Goal: Task Accomplishment & Management: Use online tool/utility

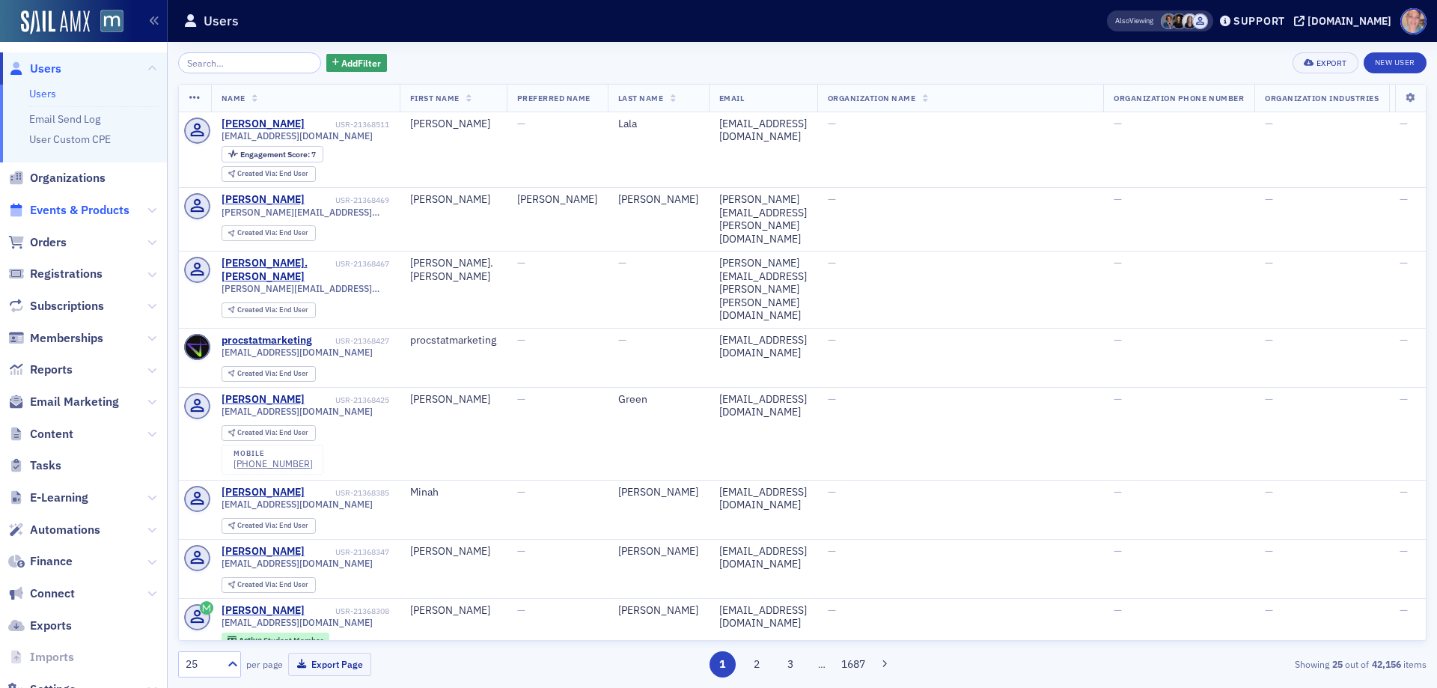
click at [93, 209] on span "Events & Products" at bounding box center [80, 210] width 100 height 16
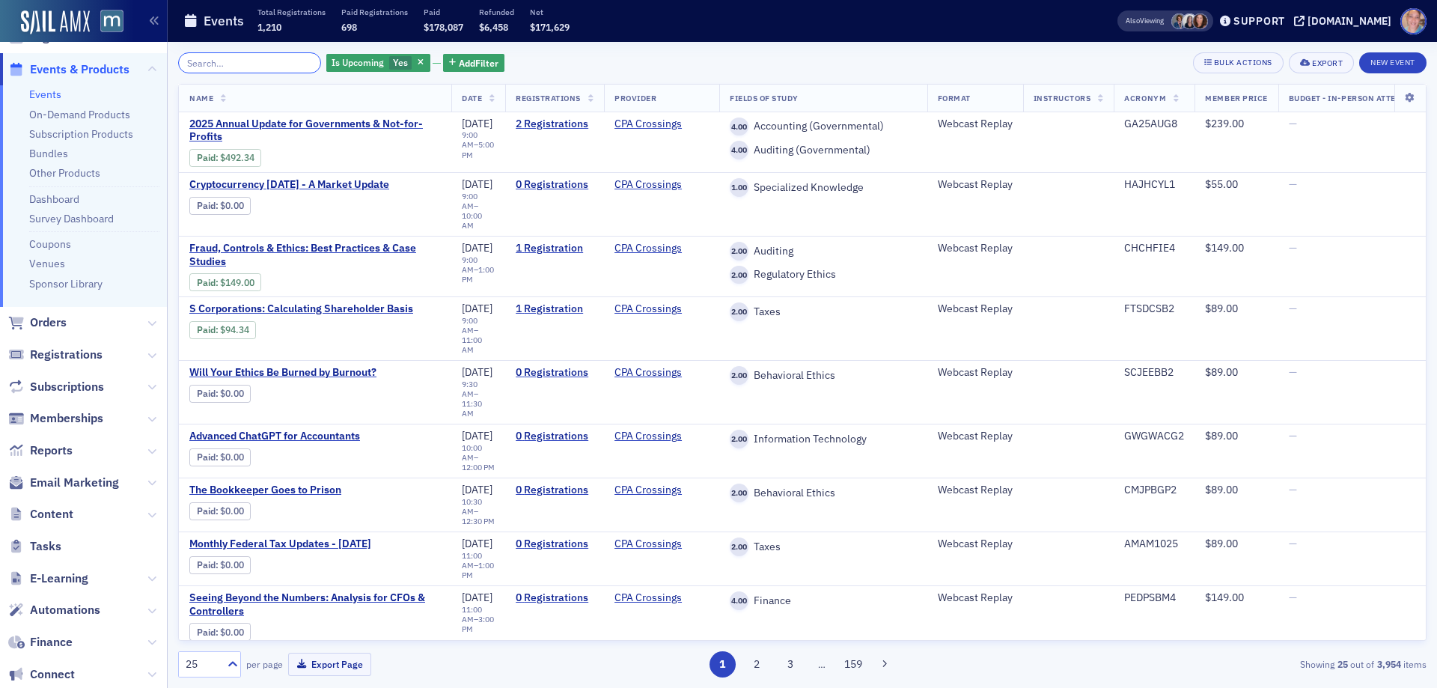
scroll to position [150, 0]
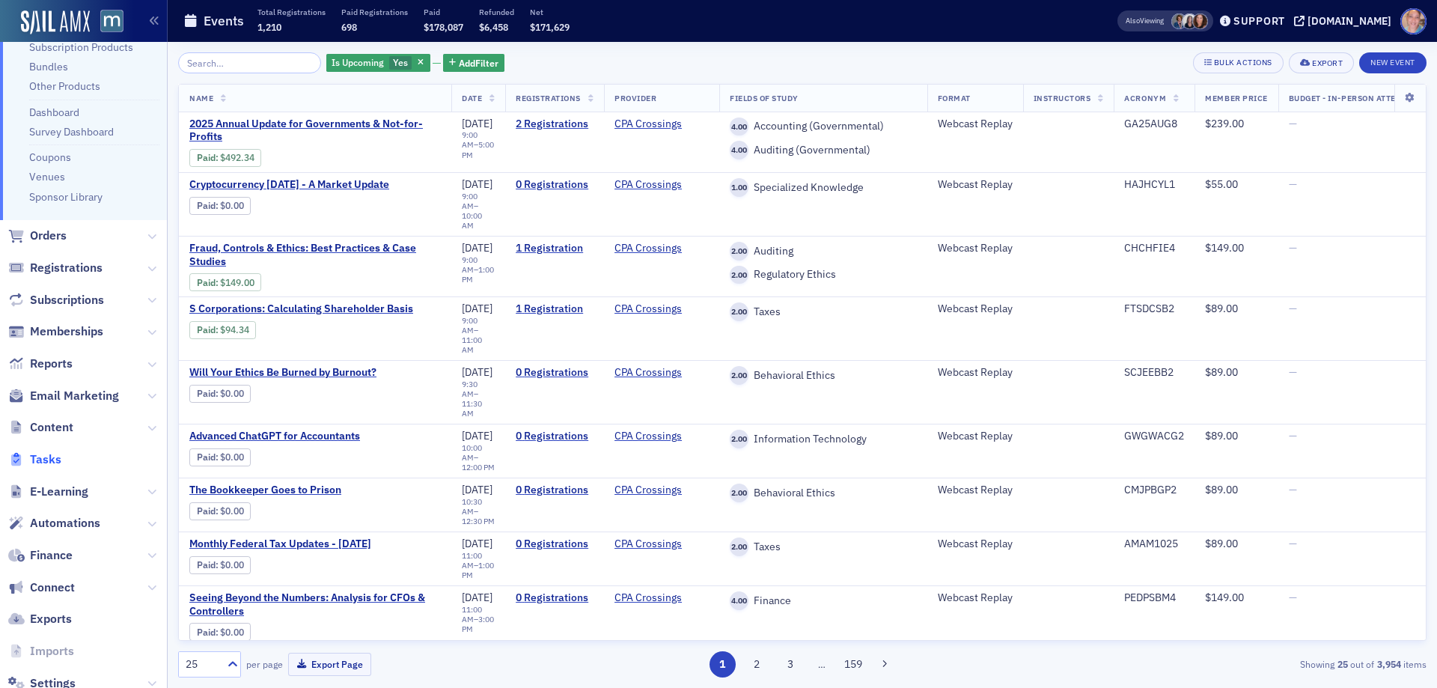
click at [58, 461] on span "Tasks" at bounding box center [45, 459] width 31 height 16
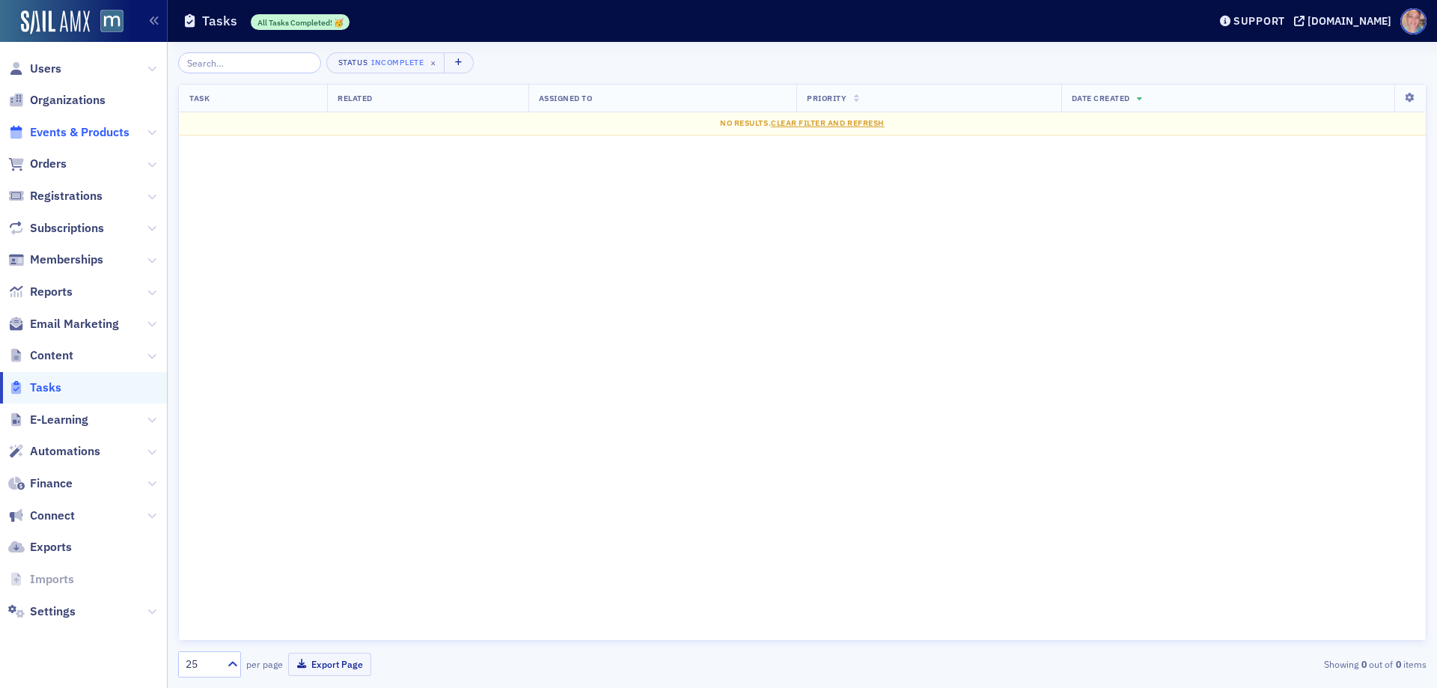
click at [92, 132] on span "Events & Products" at bounding box center [80, 132] width 100 height 16
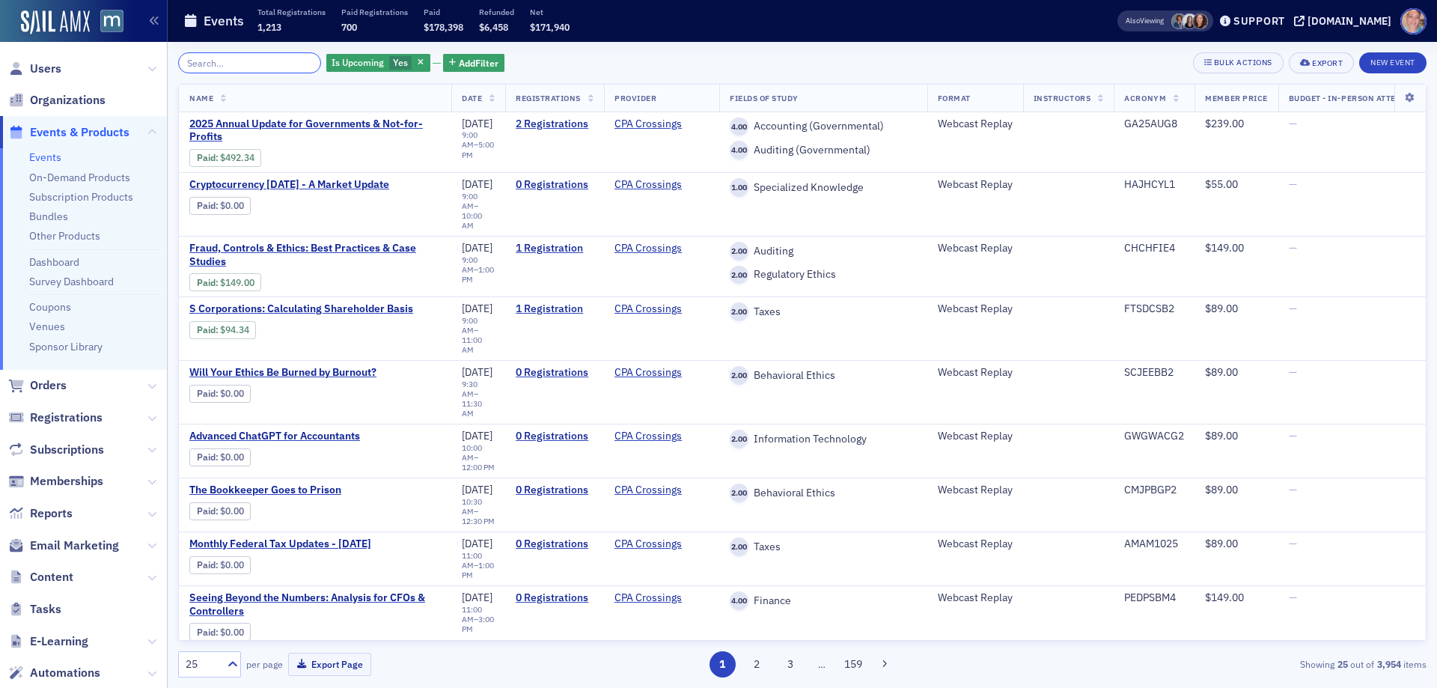
click at [208, 64] on input "search" at bounding box center [249, 62] width 143 height 21
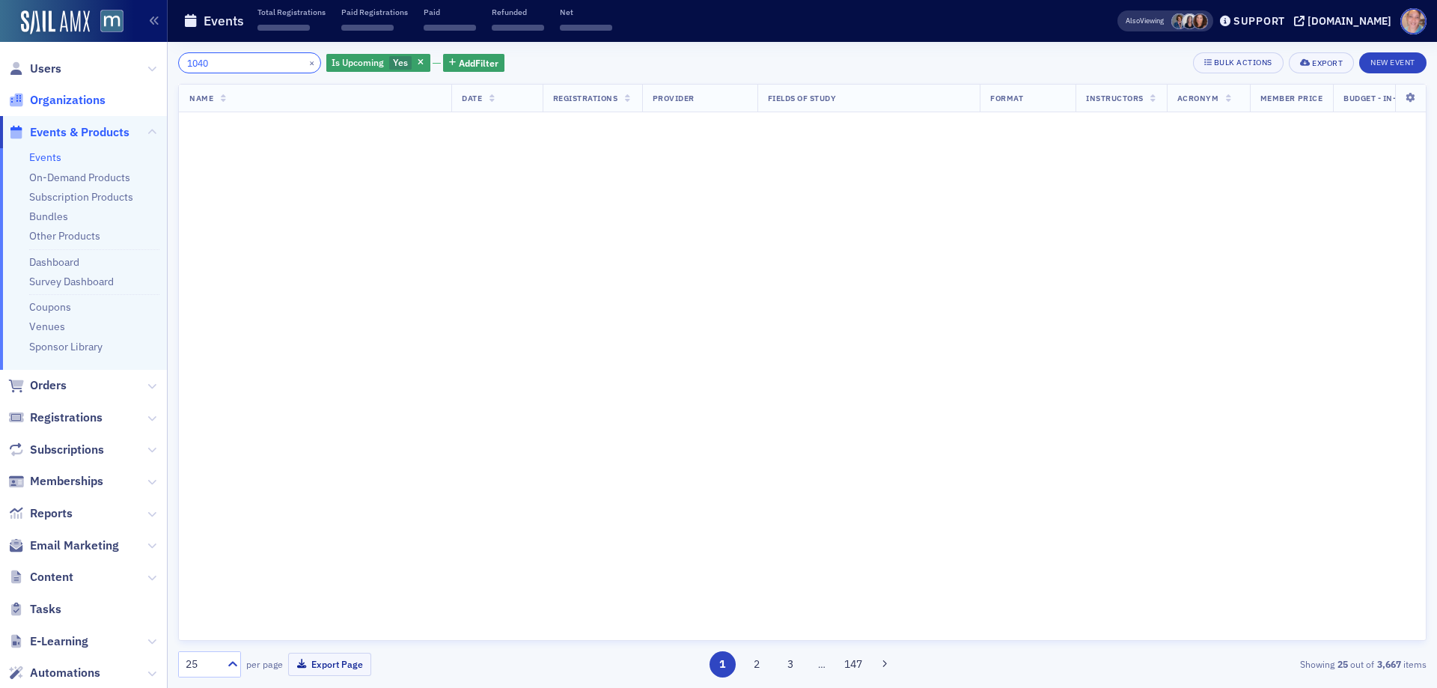
type input "1040"
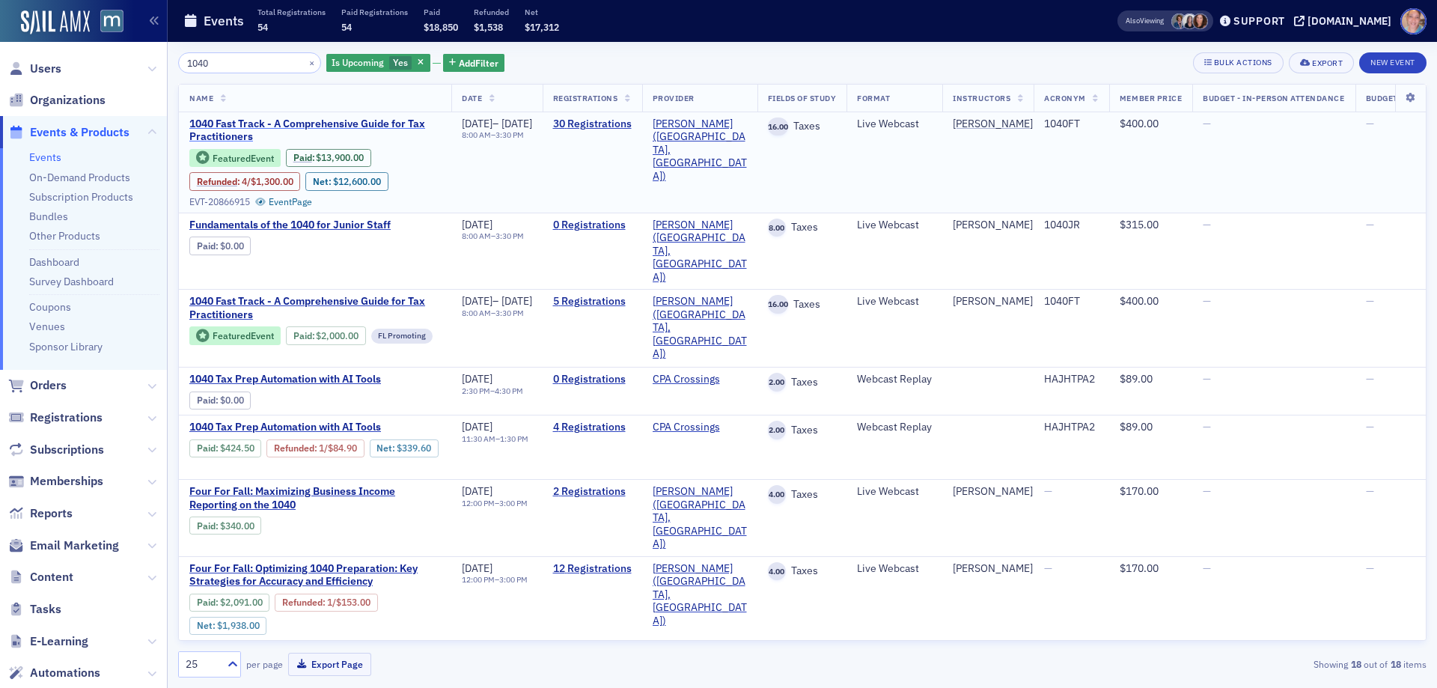
click at [231, 128] on span "1040 Fast Track - A Comprehensive Guide for Tax Practitioners" at bounding box center [315, 131] width 252 height 26
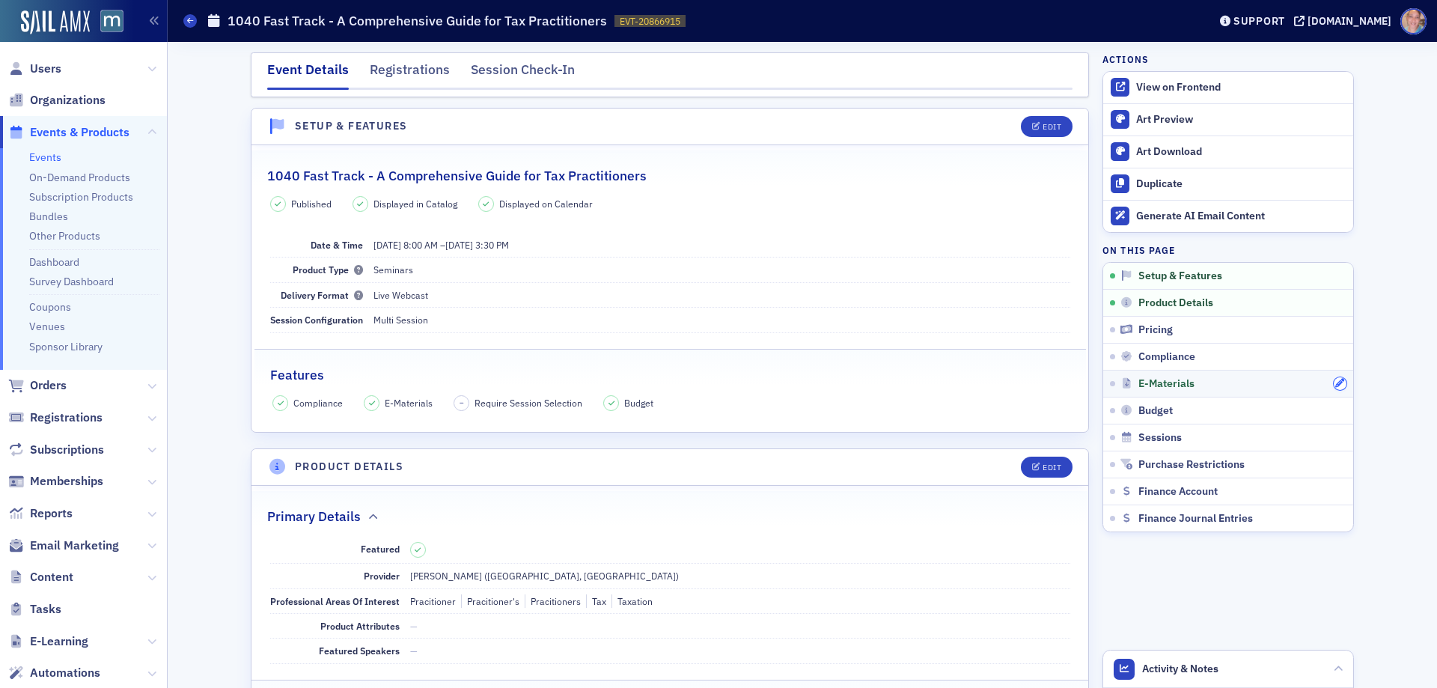
click at [1340, 380] on div at bounding box center [1340, 383] width 13 height 13
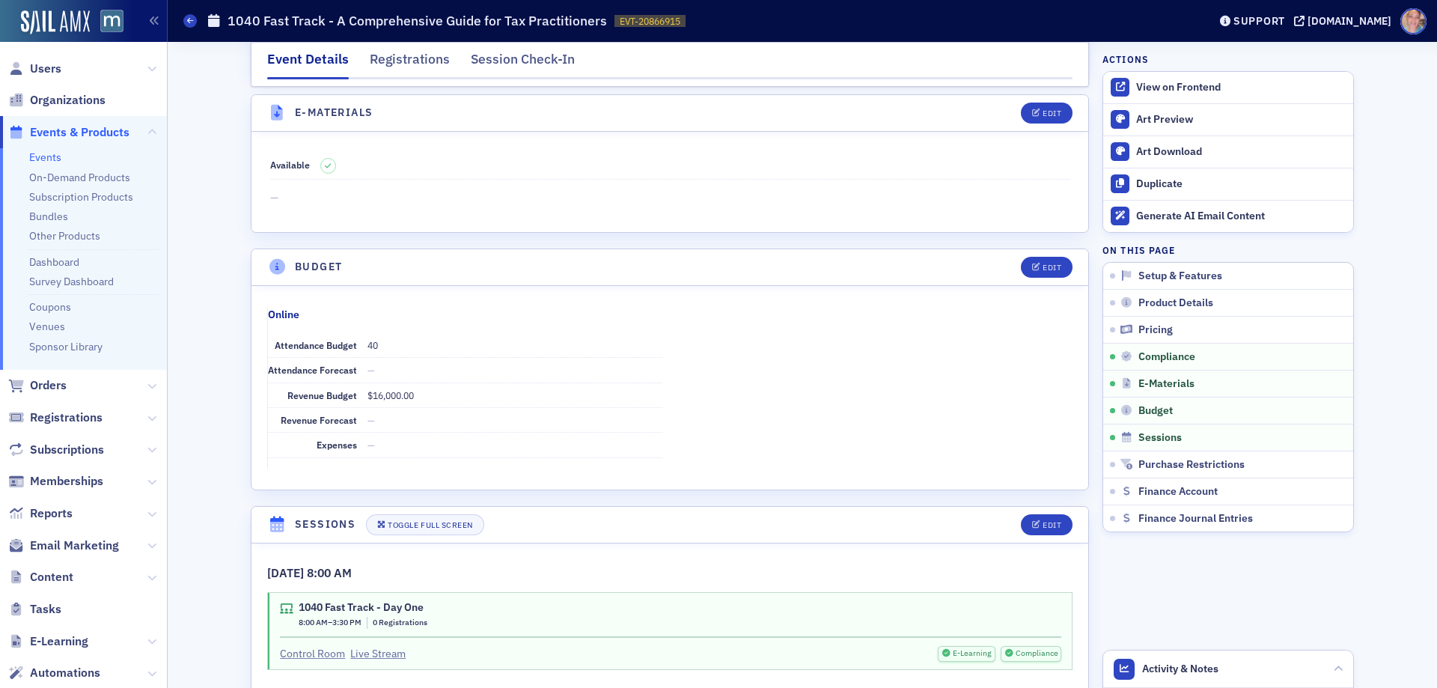
scroll to position [2041, 0]
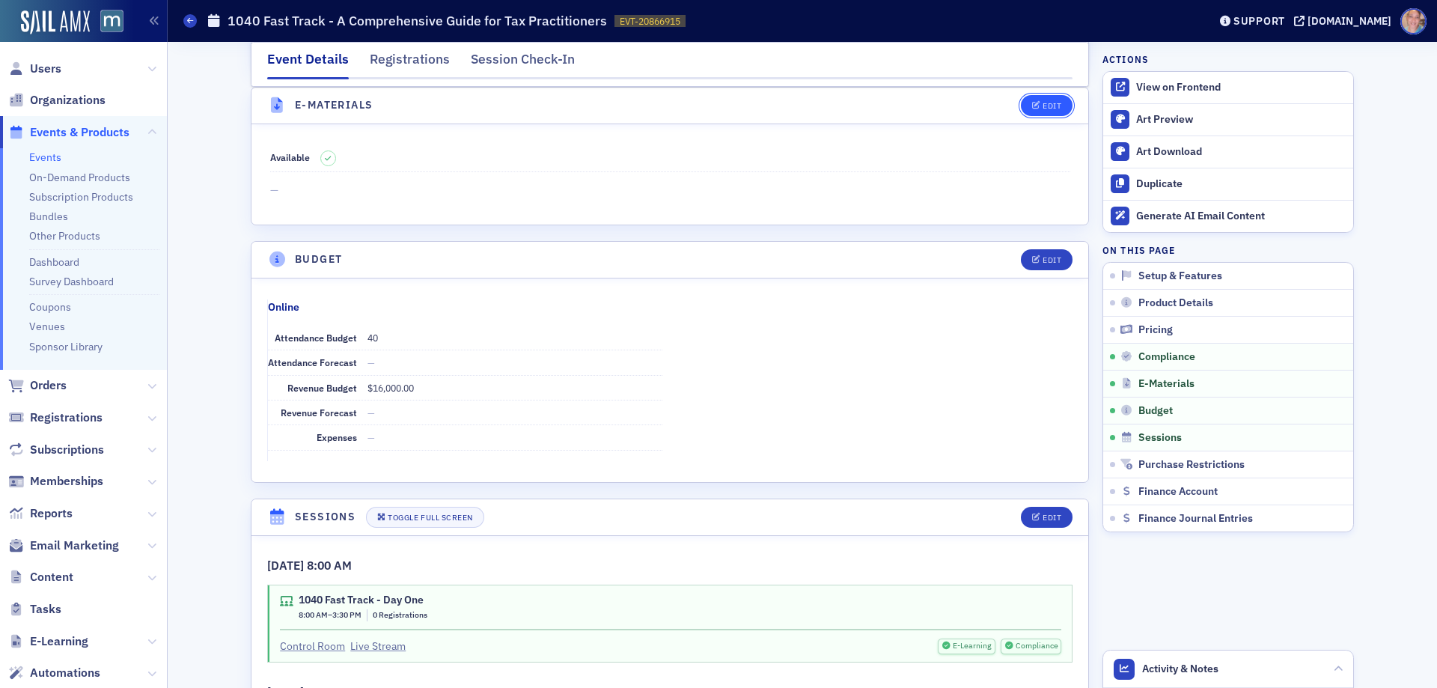
click at [1032, 102] on icon "button" at bounding box center [1036, 106] width 9 height 8
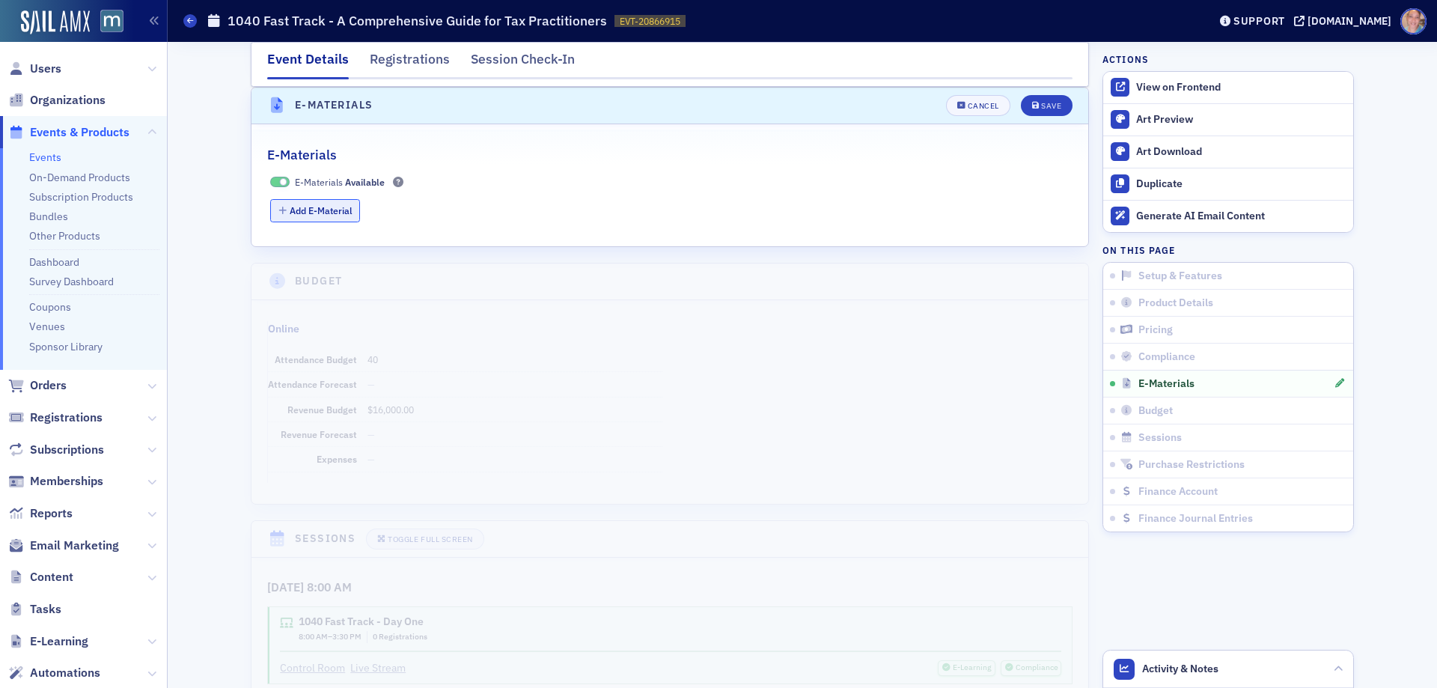
click at [294, 212] on button "Add E-Material" at bounding box center [315, 210] width 91 height 23
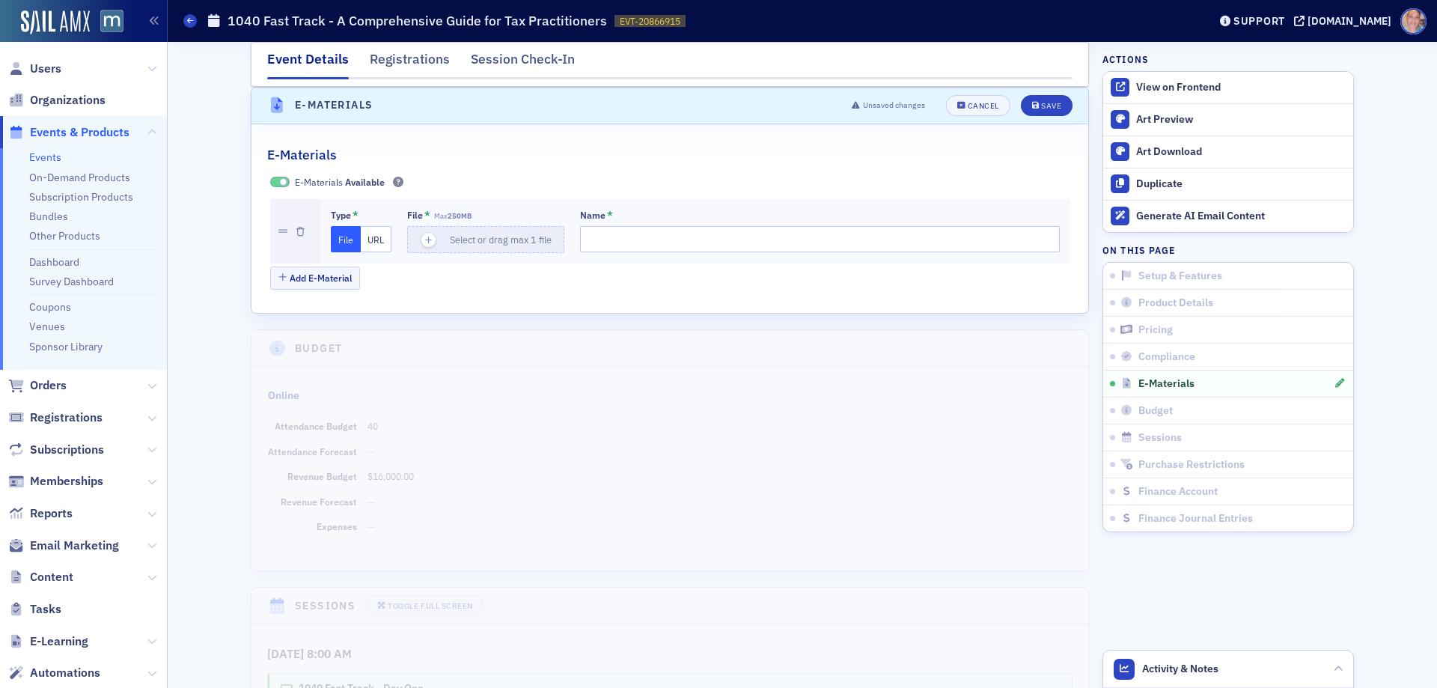
click at [378, 234] on button "URL" at bounding box center [376, 239] width 31 height 26
click at [376, 240] on button "URL" at bounding box center [376, 239] width 31 height 26
click at [473, 237] on input "url" at bounding box center [488, 239] width 162 height 26
click at [338, 242] on button "File" at bounding box center [346, 239] width 31 height 26
click at [422, 238] on icon "button" at bounding box center [428, 240] width 13 height 13
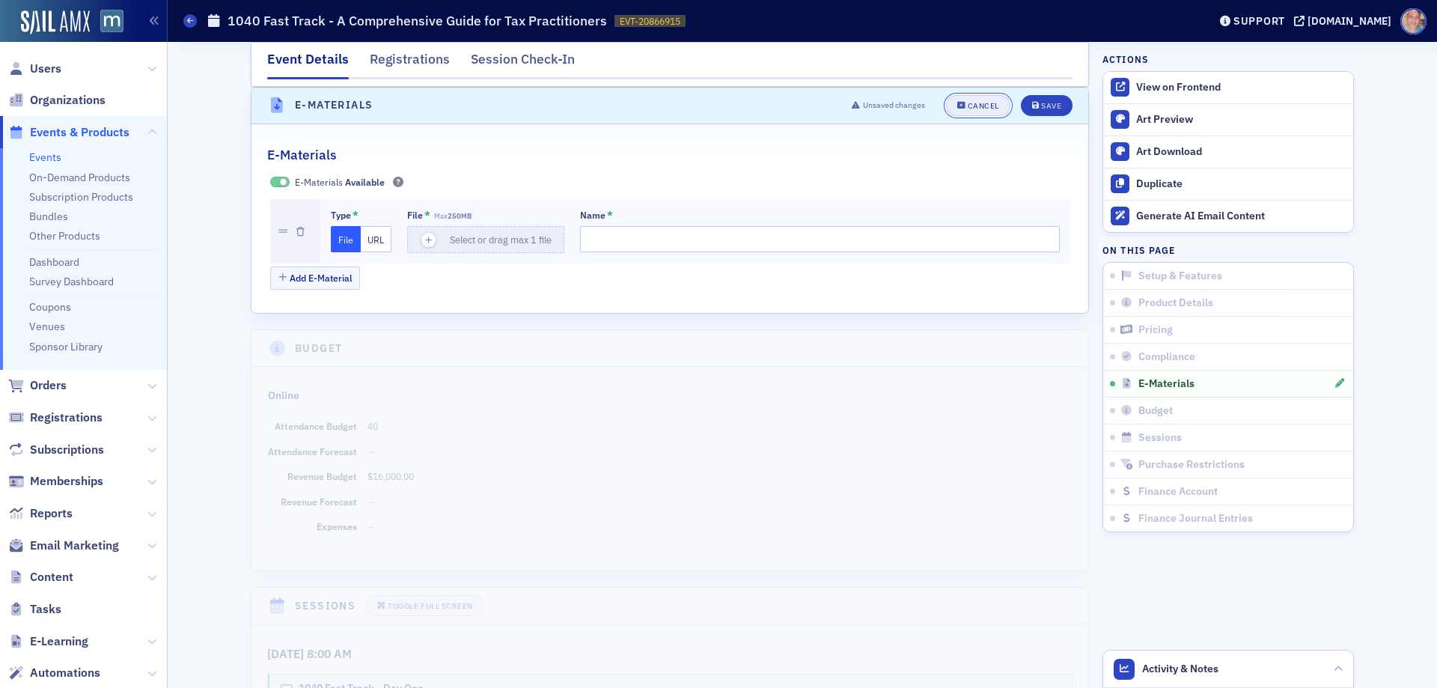
click at [970, 102] on div "Cancel" at bounding box center [983, 106] width 31 height 8
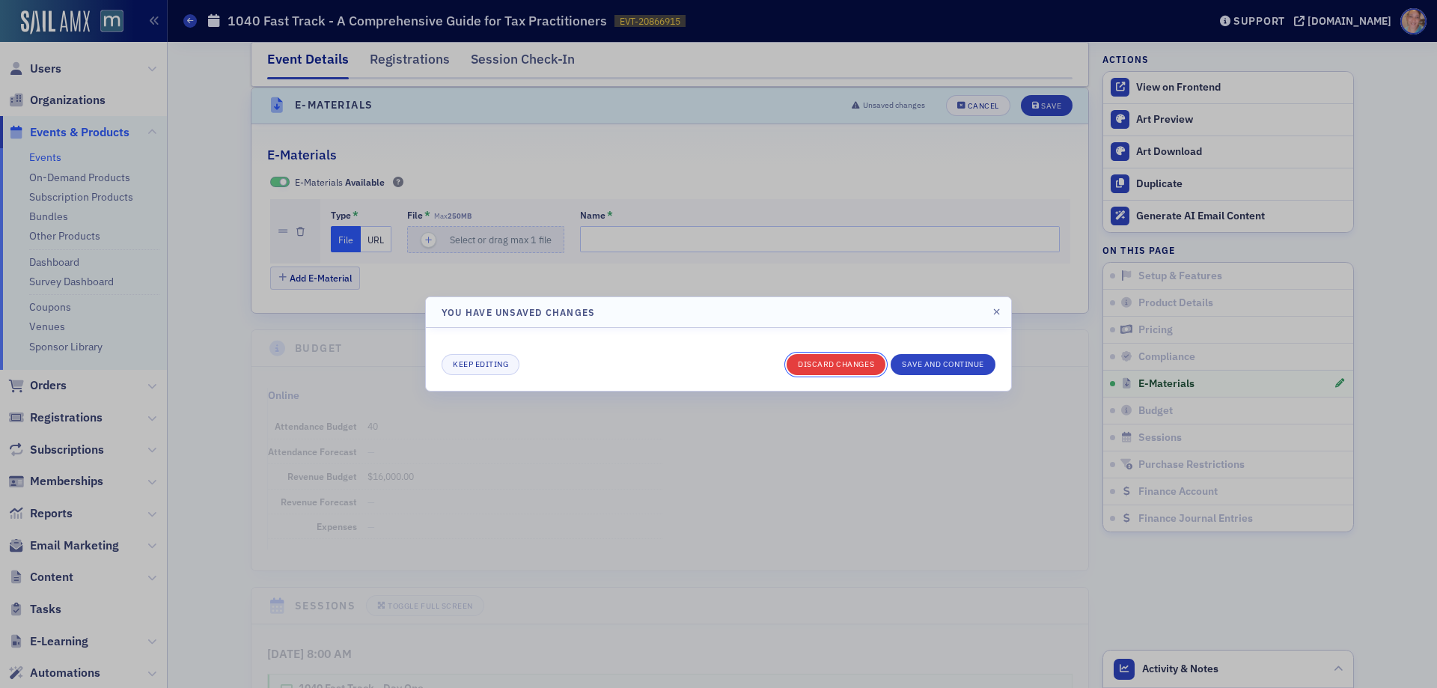
click at [832, 366] on button "Discard changes" at bounding box center [836, 364] width 99 height 21
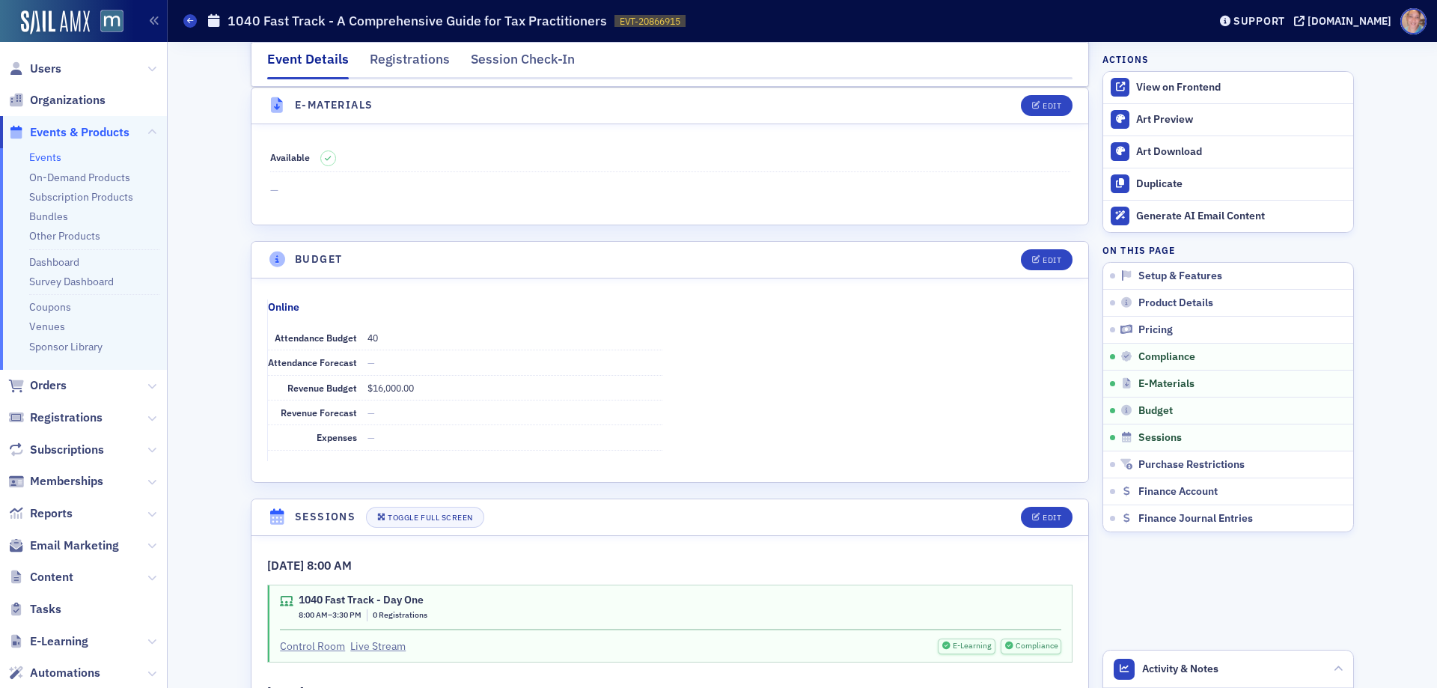
click at [191, 16] on span at bounding box center [189, 20] width 13 height 13
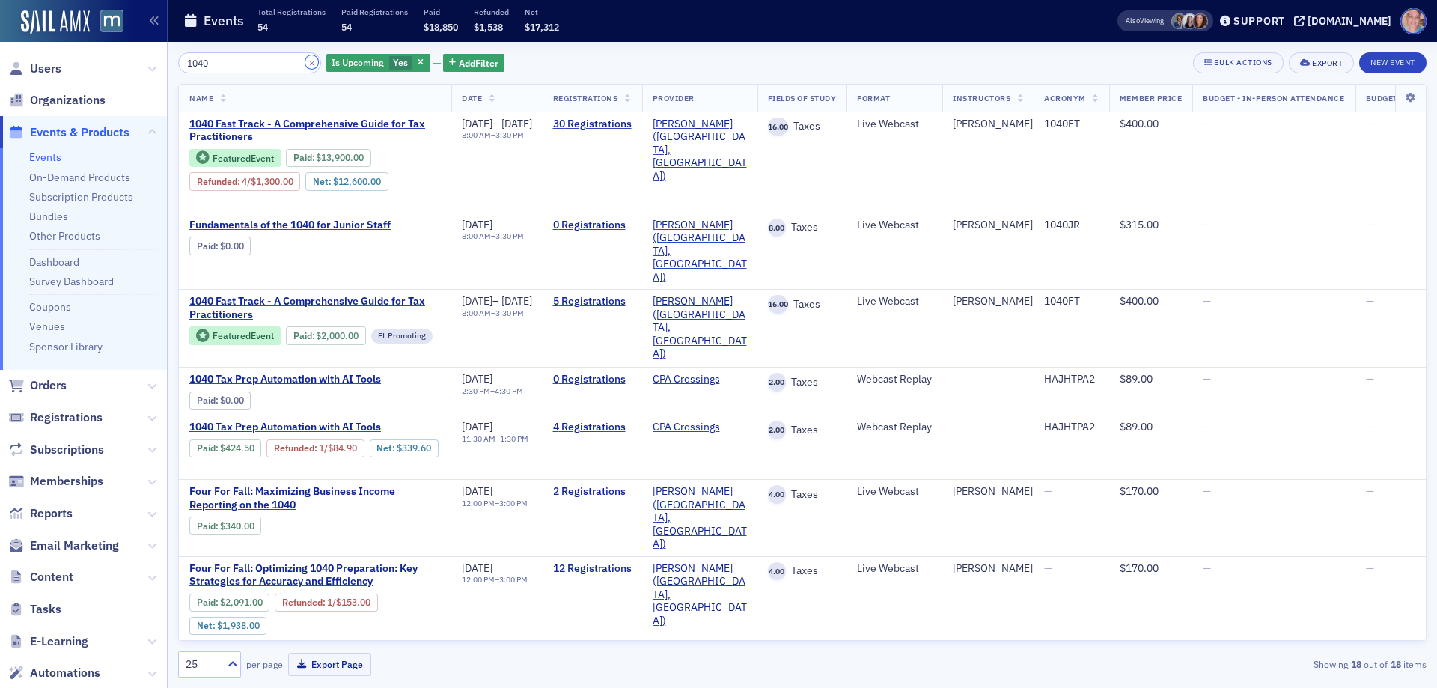
drag, startPoint x: 293, startPoint y: 61, endPoint x: 8, endPoint y: 222, distance: 326.8
click at [305, 61] on button "×" at bounding box center [311, 61] width 13 height 13
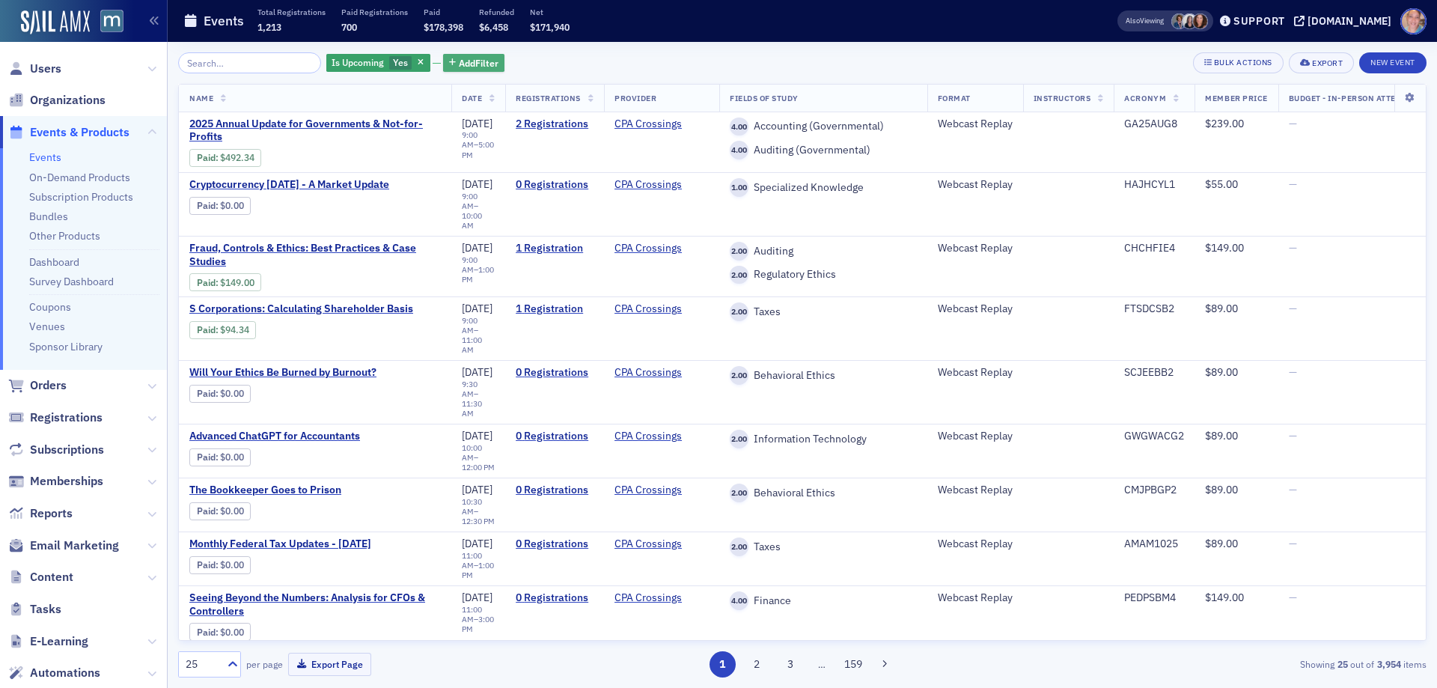
click at [463, 61] on span "Add Filter" at bounding box center [479, 62] width 40 height 13
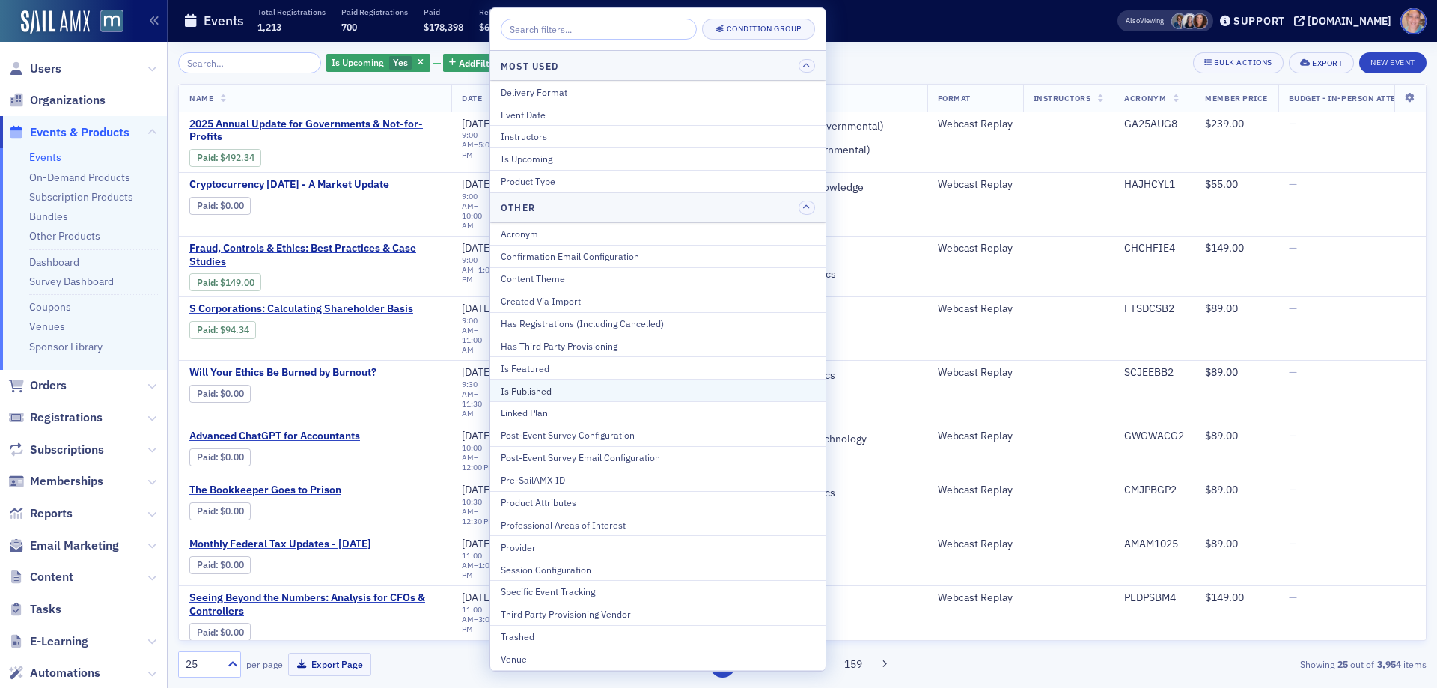
click at [538, 388] on div "Is Published" at bounding box center [658, 390] width 314 height 13
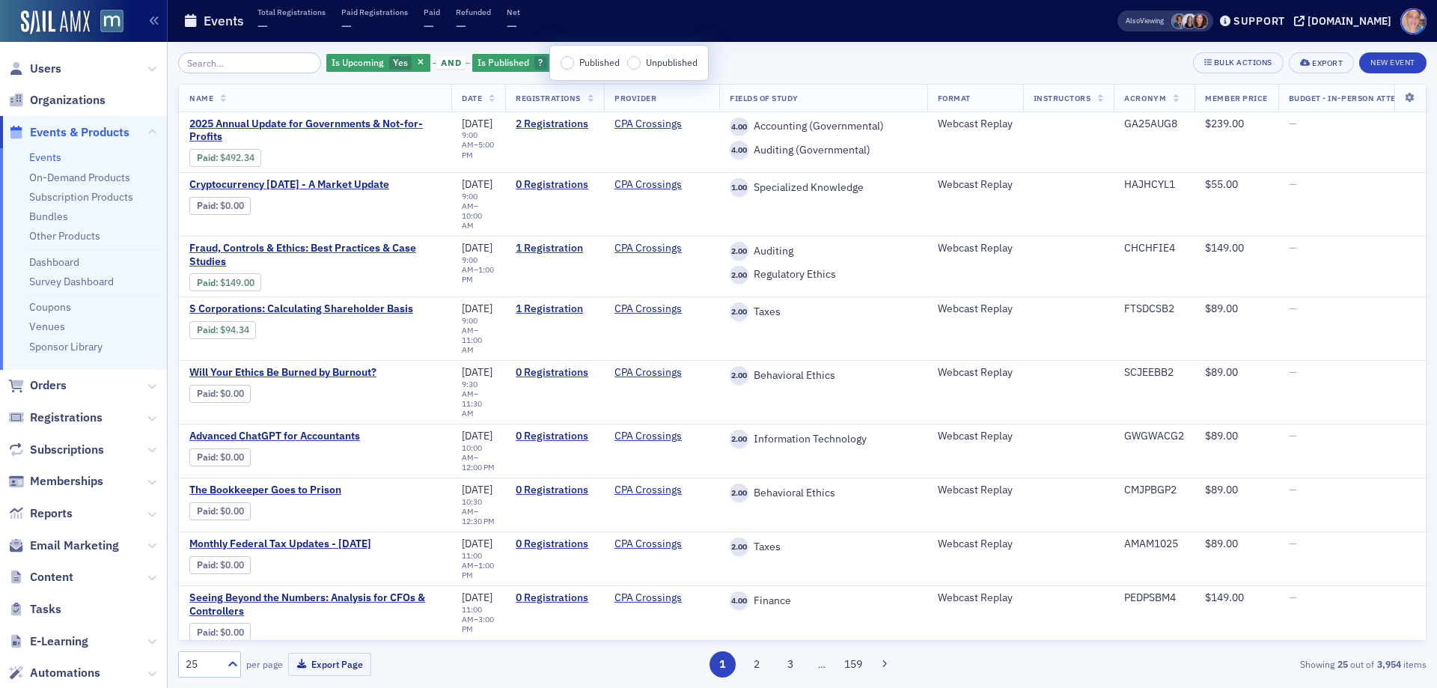
click at [574, 64] on label "Published" at bounding box center [590, 62] width 59 height 13
click at [574, 64] on input "Published" at bounding box center [567, 62] width 13 height 13
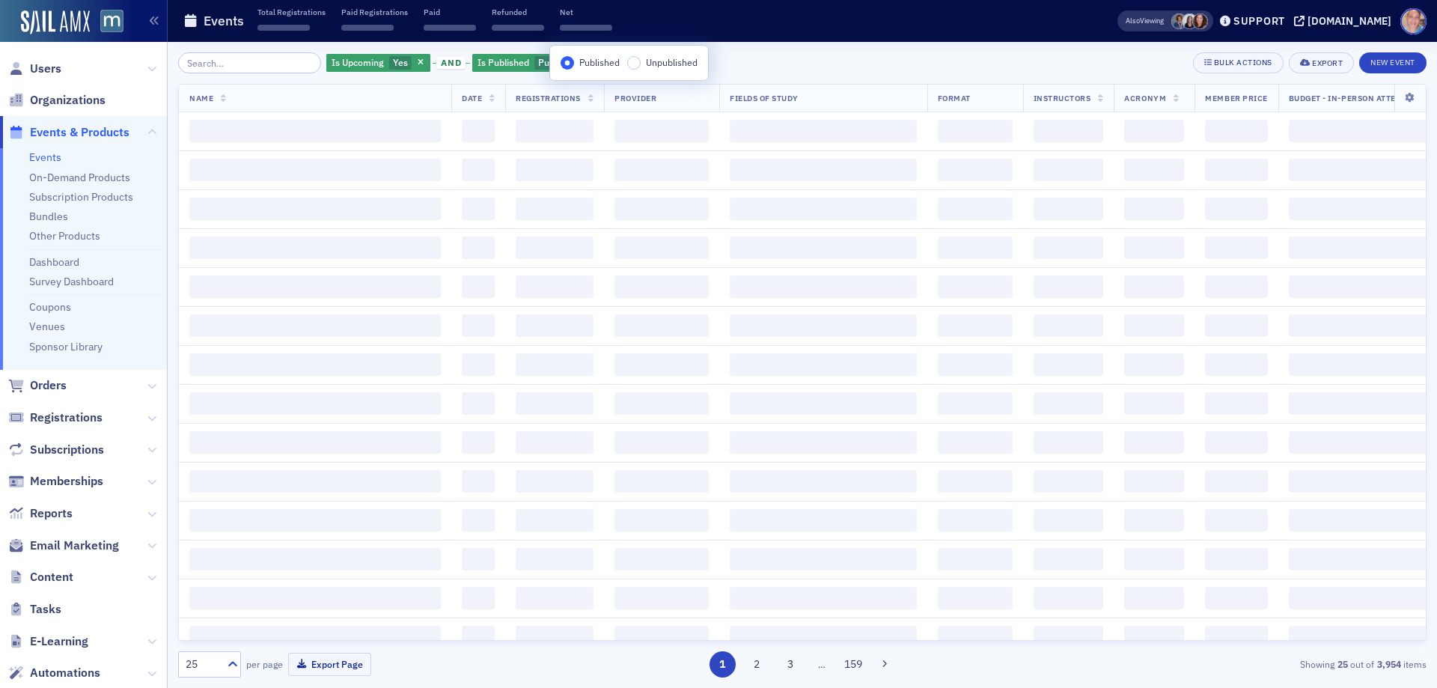
click at [847, 67] on div "Is Upcoming Yes and Is Published Published Add Filter Bulk Actions Export New E…" at bounding box center [802, 62] width 1249 height 21
